Goal: Task Accomplishment & Management: Manage account settings

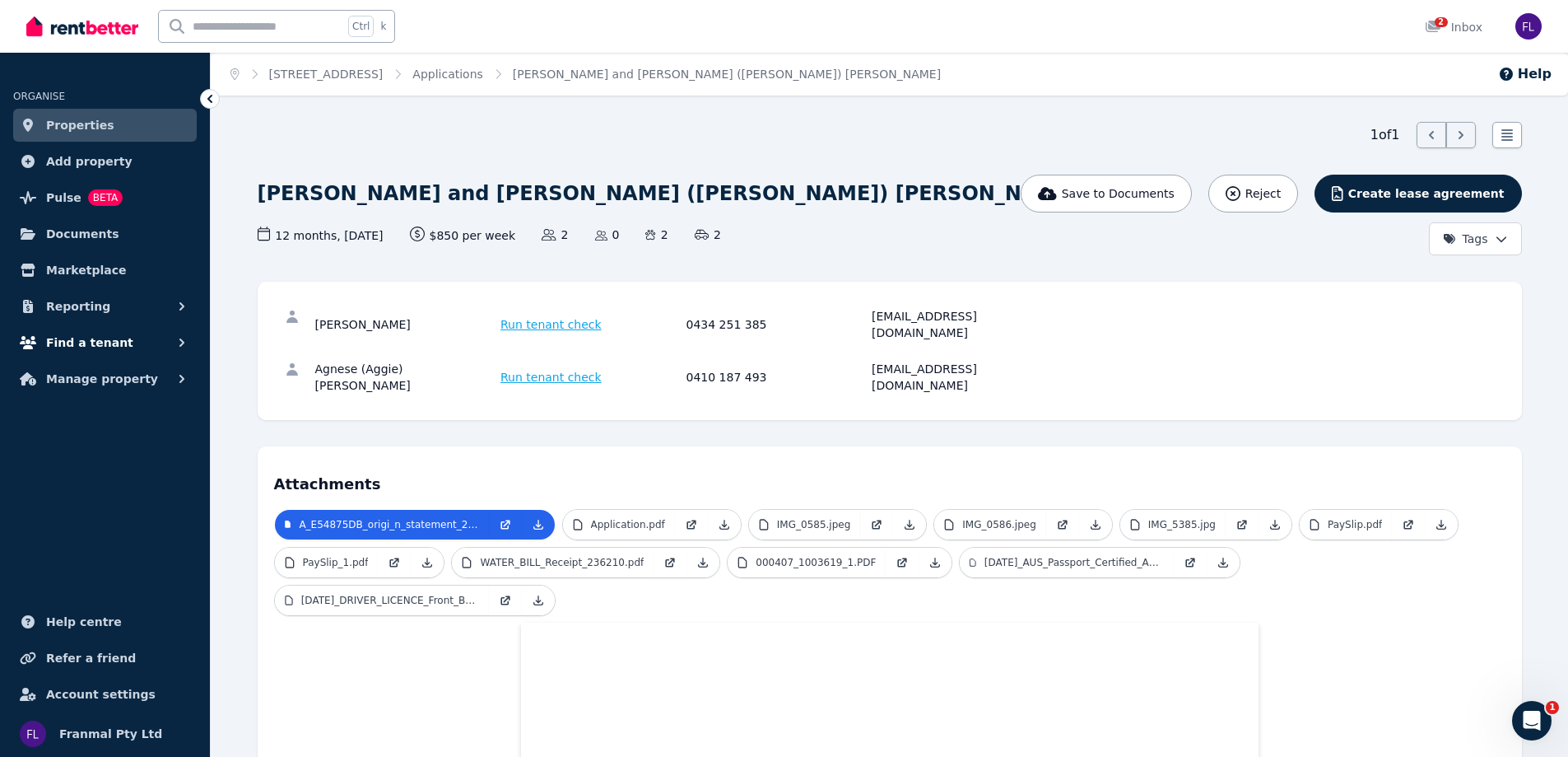
click at [165, 333] on button "Find a tenant" at bounding box center [105, 342] width 184 height 33
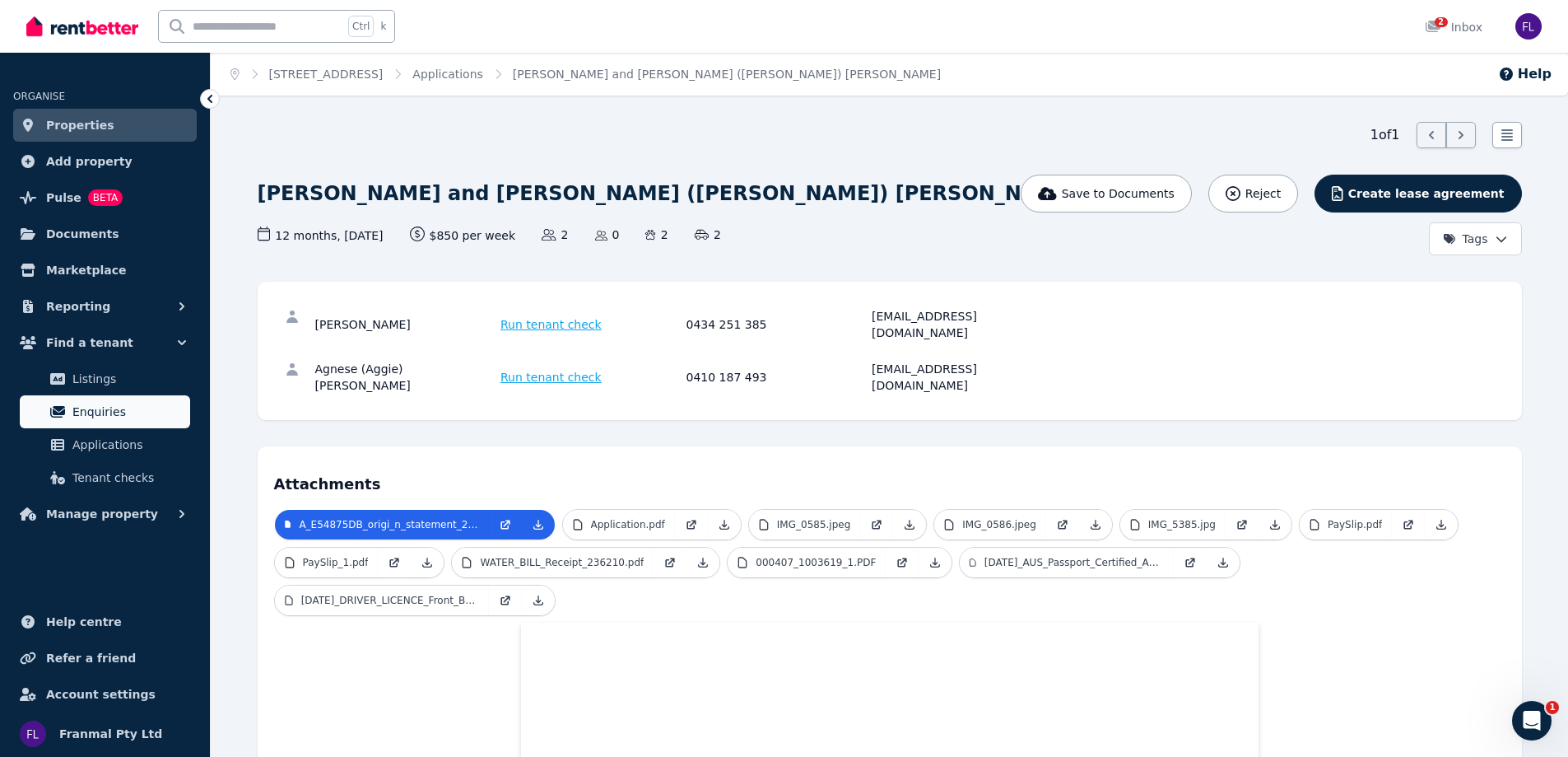
click at [124, 415] on span "Enquiries" at bounding box center [128, 411] width 111 height 20
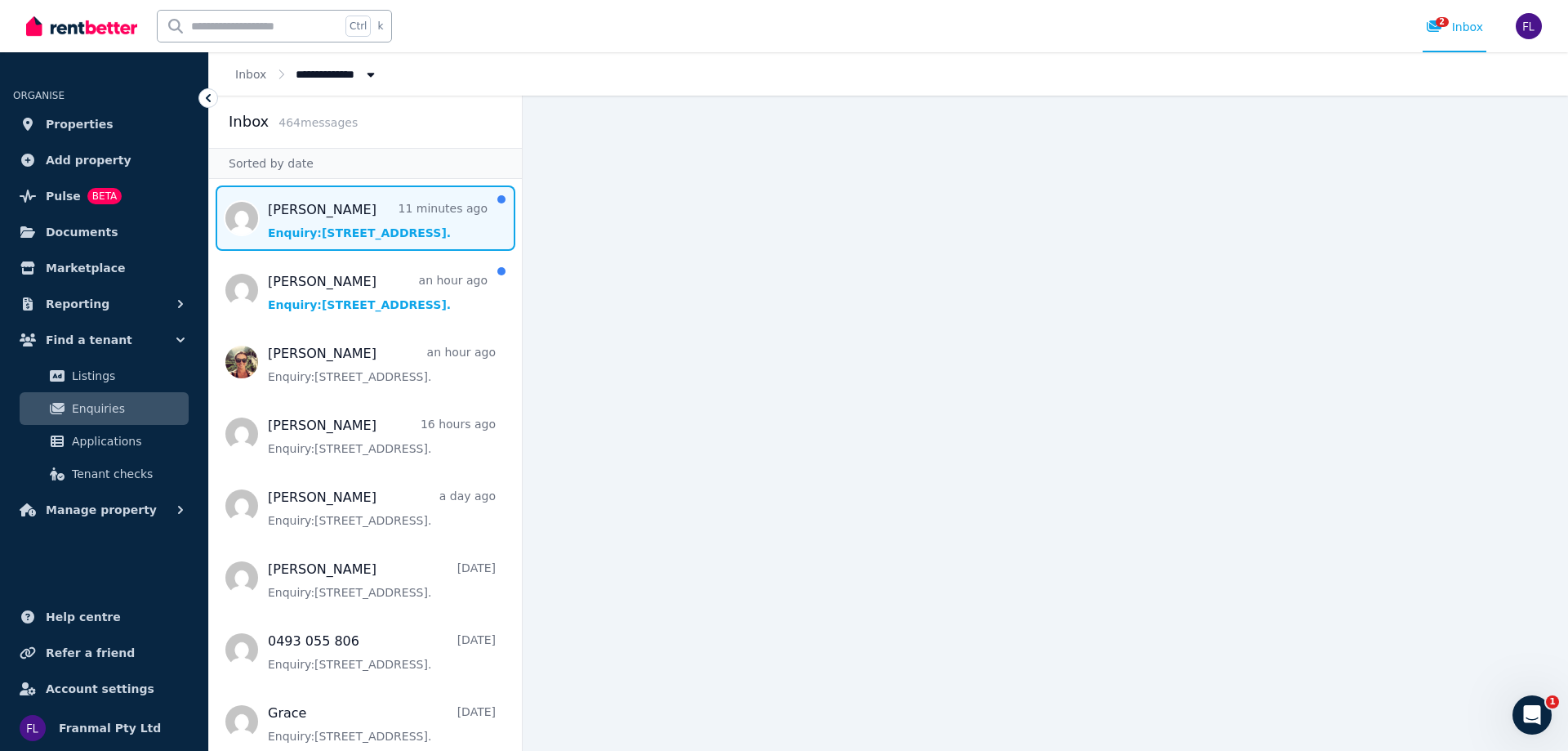
click at [383, 223] on span "Message list" at bounding box center [366, 218] width 313 height 65
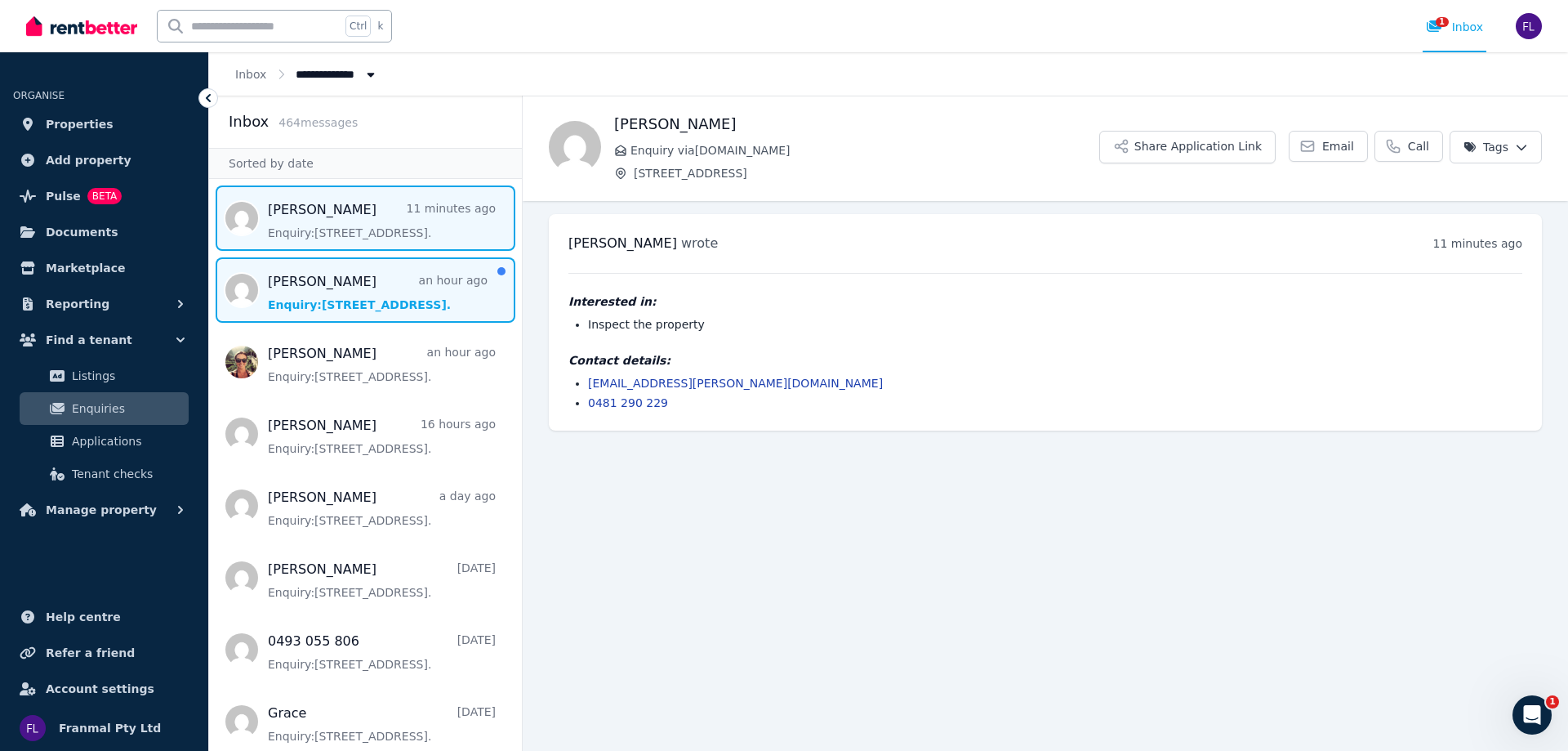
click at [356, 318] on span "Message list" at bounding box center [366, 290] width 313 height 65
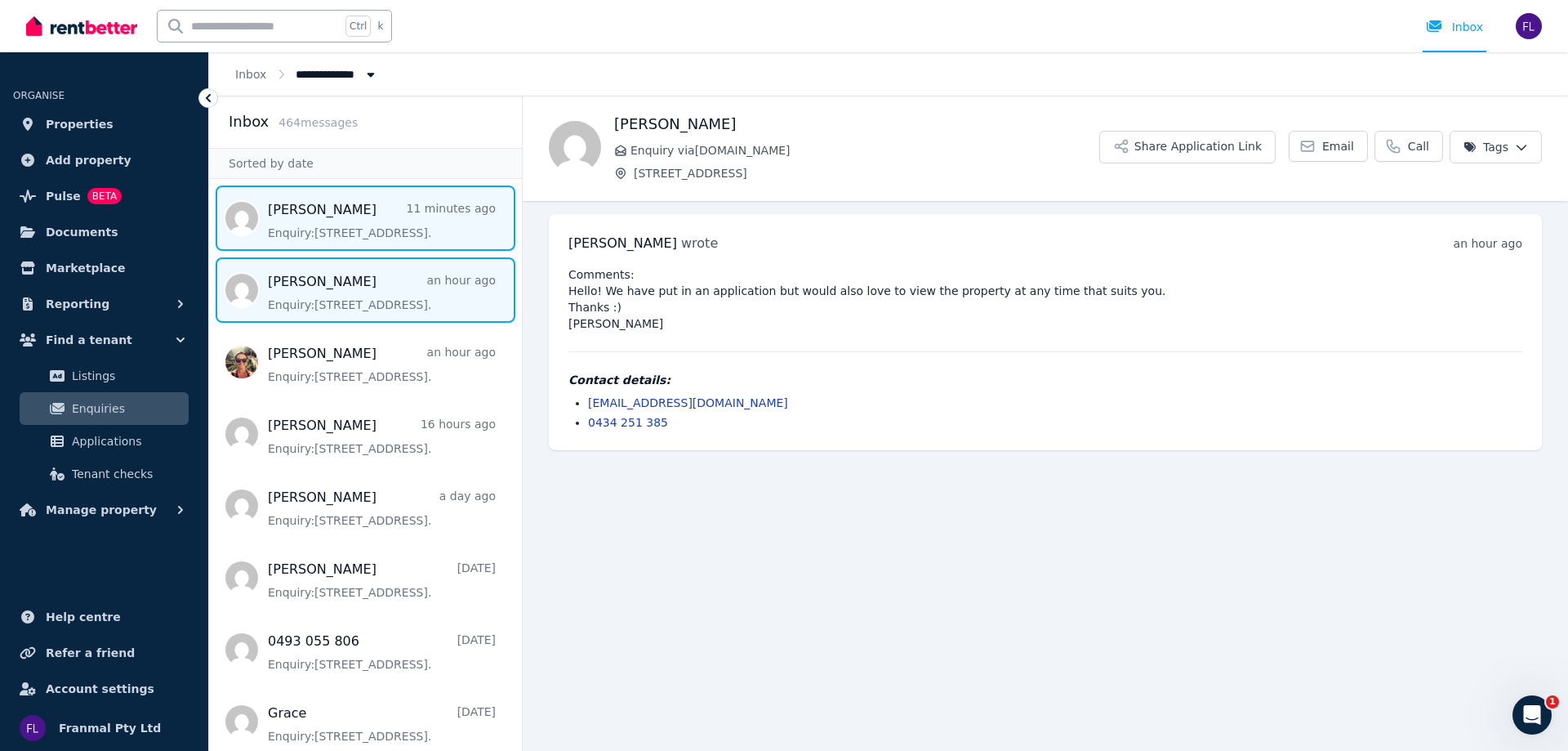
click at [362, 220] on span "Message list" at bounding box center [366, 218] width 313 height 65
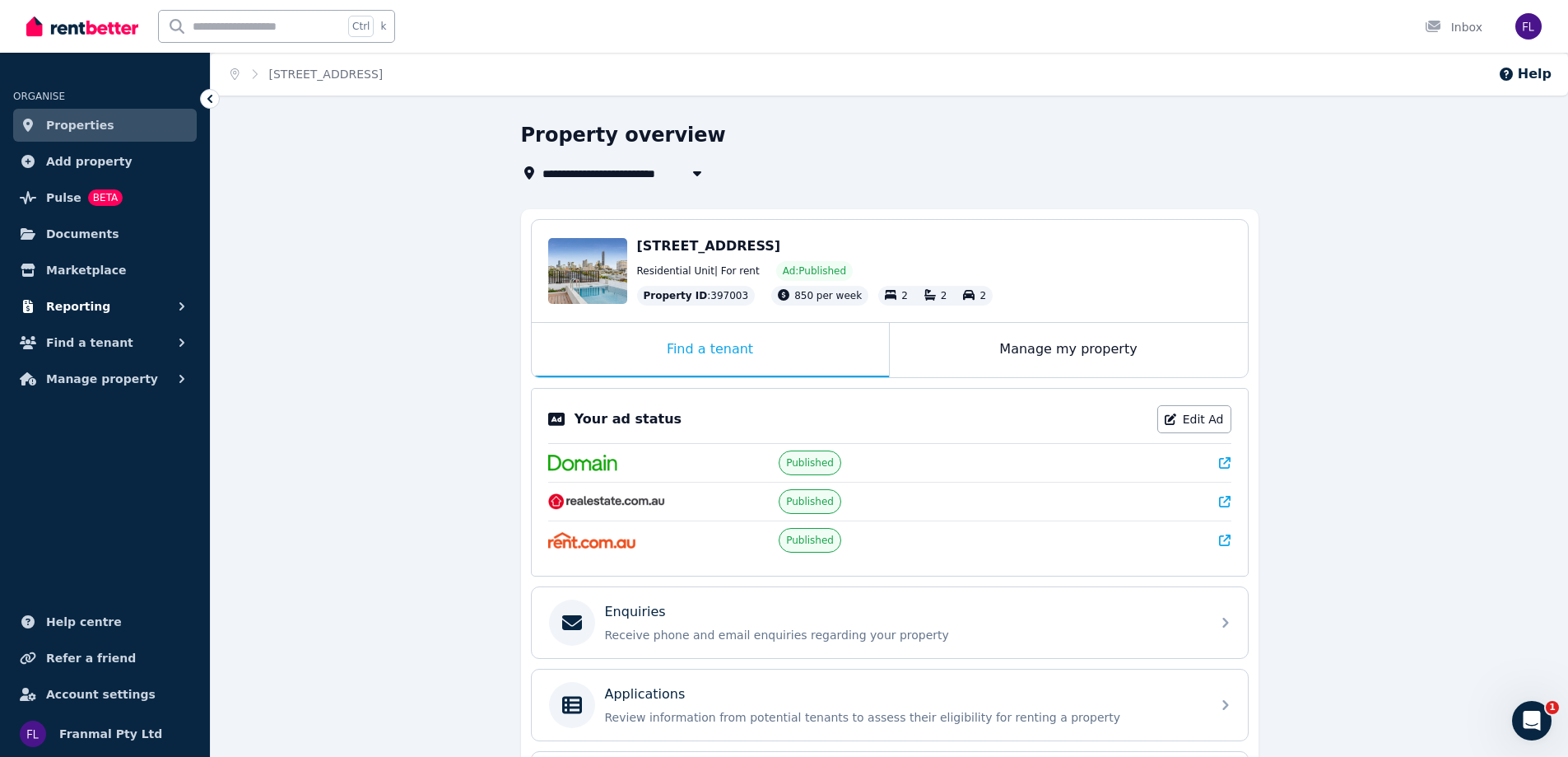
drag, startPoint x: 55, startPoint y: 306, endPoint x: 61, endPoint y: 321, distance: 16.2
click at [55, 307] on span "Reporting" at bounding box center [78, 305] width 64 height 20
click at [101, 422] on button "Find a tenant" at bounding box center [105, 411] width 184 height 33
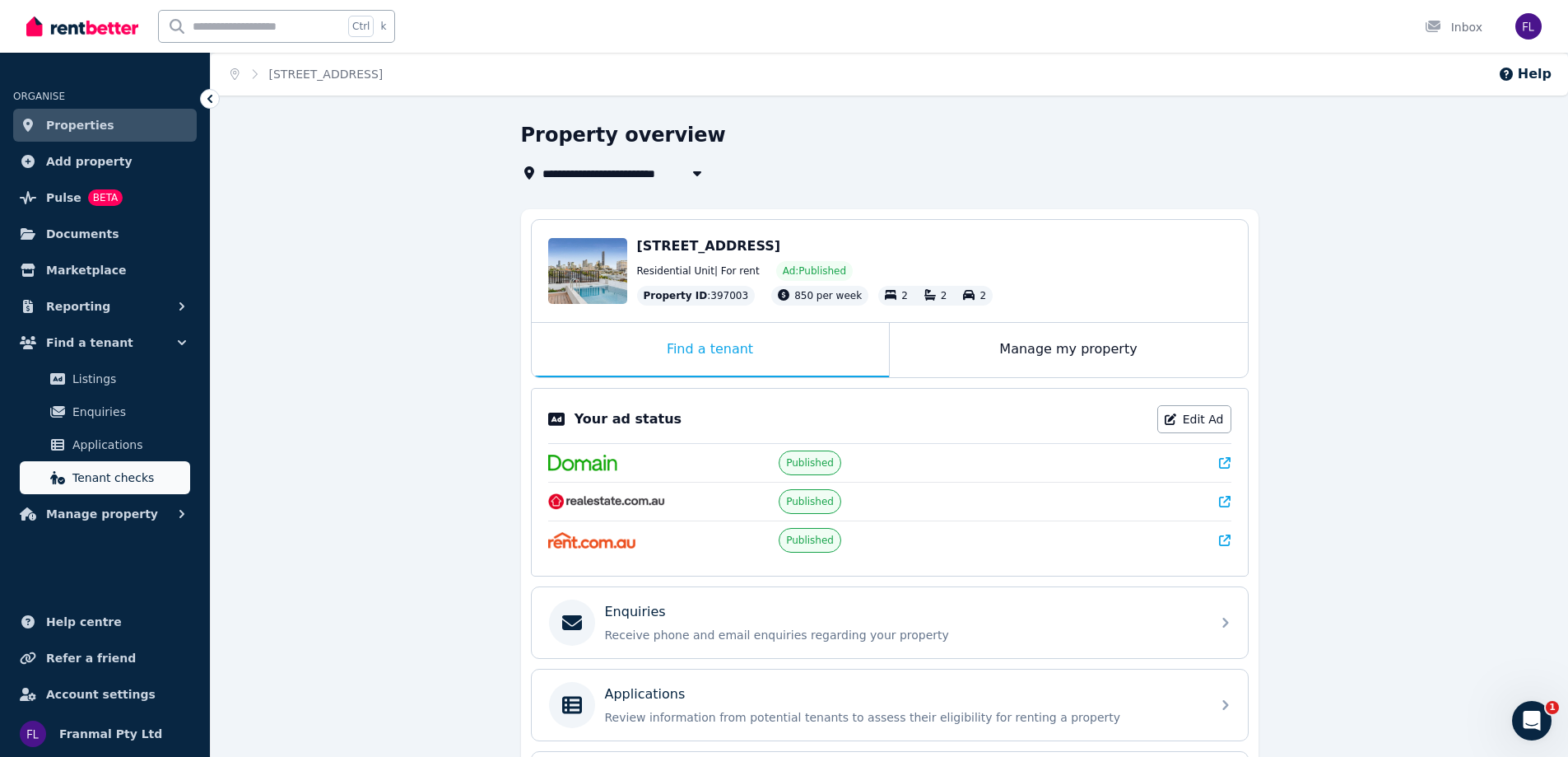
click at [115, 479] on span "Tenant checks" at bounding box center [128, 477] width 111 height 20
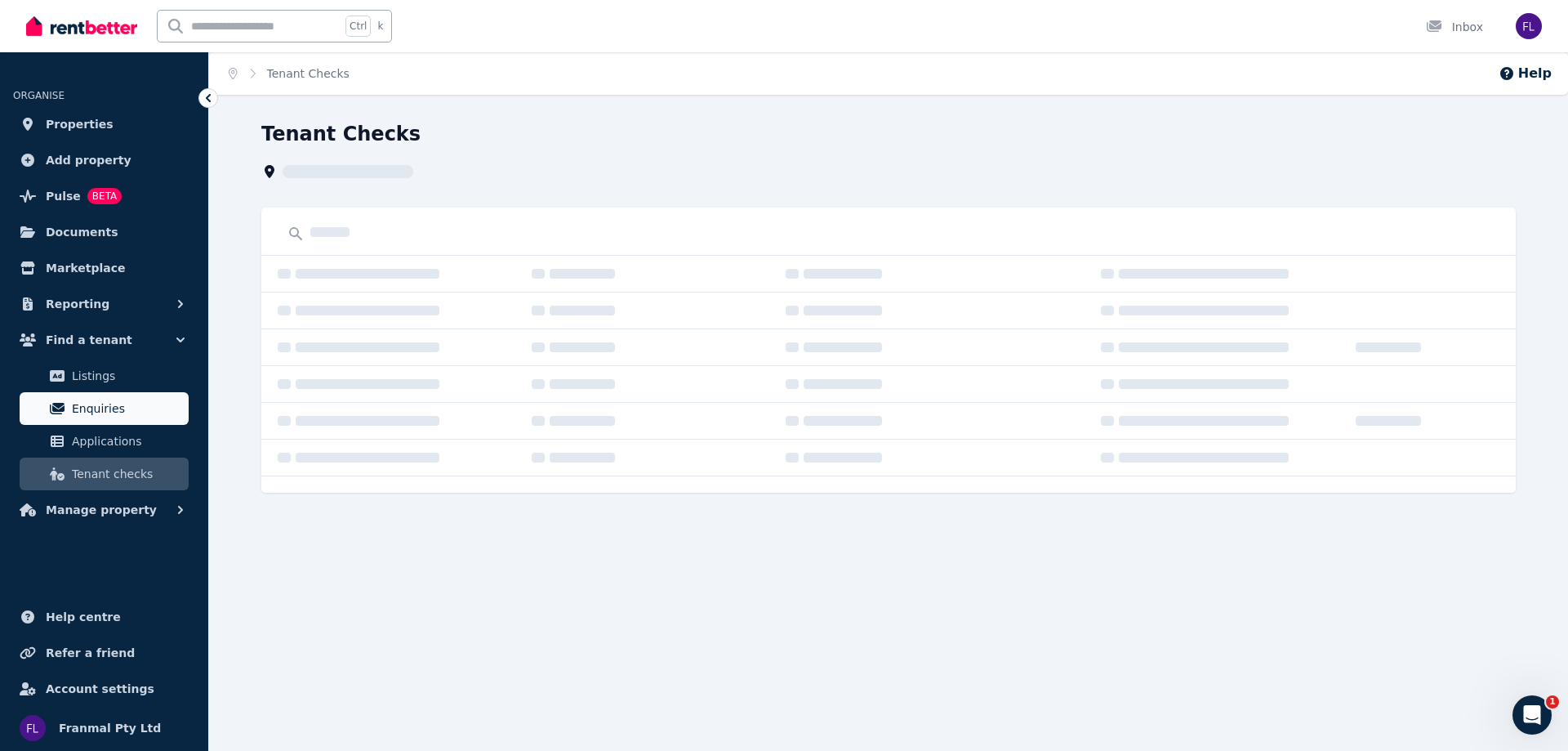
click at [123, 399] on span "Enquiries" at bounding box center [127, 408] width 110 height 20
